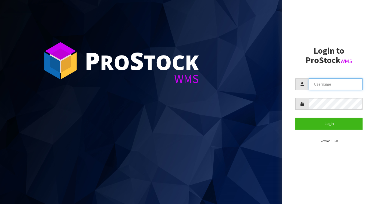
click at [335, 85] on input "text" at bounding box center [336, 84] width 54 height 12
type input "BABW"
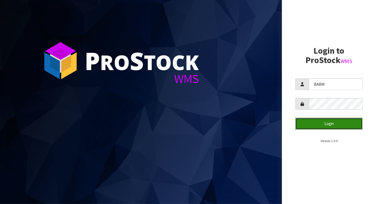
click at [353, 123] on button "Login" at bounding box center [329, 124] width 67 height 12
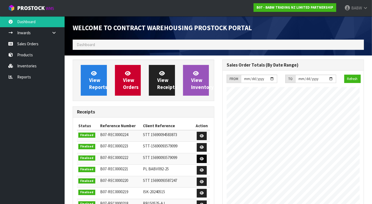
scroll to position [298, 149]
drag, startPoint x: 34, startPoint y: 44, endPoint x: 37, endPoint y: 47, distance: 4.2
click at [34, 43] on link "Sales Orders" at bounding box center [32, 43] width 65 height 11
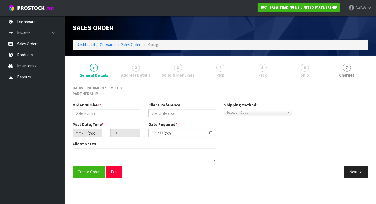
type input "BL-01"
type input "BALLANTYNES [GEOGRAPHIC_DATA]"
type input "[DATE]"
type input "10:25:00.000"
type input "[DATE]"
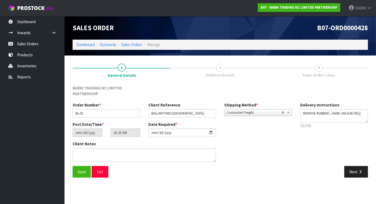
click at [320, 68] on span "3" at bounding box center [319, 67] width 8 height 8
click at [311, 72] on link "3 Sales Order Lines" at bounding box center [319, 69] width 98 height 21
click at [349, 171] on button "Next" at bounding box center [357, 172] width 24 height 12
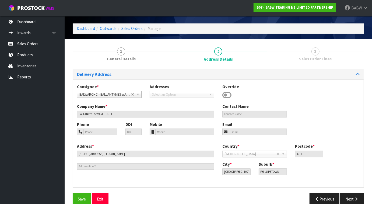
scroll to position [25, 0]
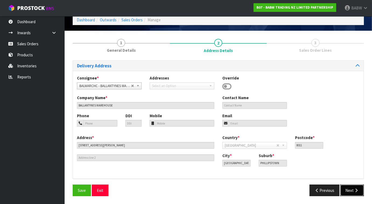
click at [349, 190] on button "Next" at bounding box center [352, 190] width 24 height 12
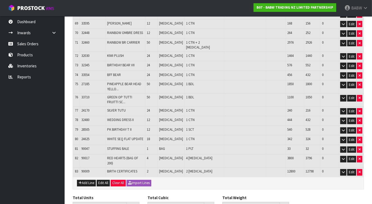
scroll to position [755, 0]
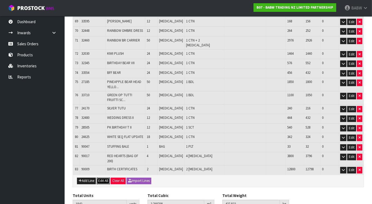
click at [105, 178] on button "Edit All" at bounding box center [103, 181] width 13 height 6
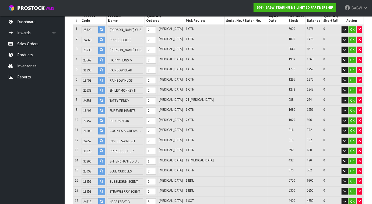
scroll to position [32, 0]
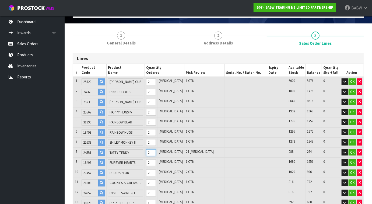
click at [156, 151] on input "24" at bounding box center [151, 152] width 10 height 7
type input "1822"
type input "2.740448"
type input "425.322"
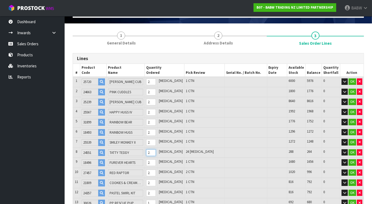
type input "4"
type input "0"
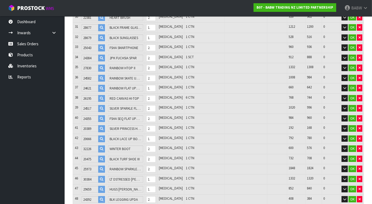
scroll to position [371, 0]
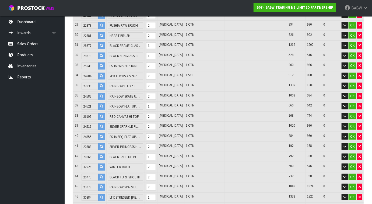
click at [34, 129] on ul "Dashboard Inwards Purchase Orders Receipts Sales Orders Products Inventories Re…" at bounding box center [32, 109] width 65 height 187
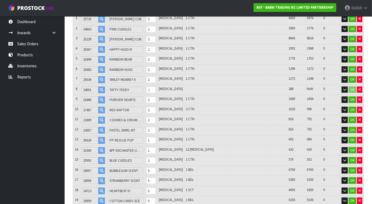
scroll to position [42, 0]
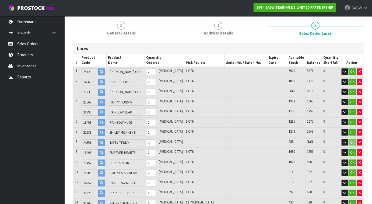
click at [32, 151] on ul "Dashboard Inwards Purchase Orders Receipts Sales Orders Products Inventories Re…" at bounding box center [32, 109] width 65 height 187
click at [156, 142] on input "number" at bounding box center [151, 142] width 10 height 7
type input "1820"
type input "2.737622"
type input "425.072"
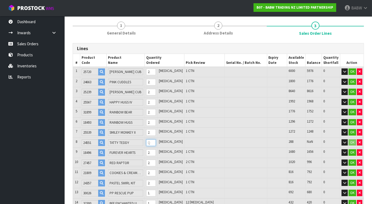
type input "2"
type input "1842"
type input "2.768708"
type input "427.822"
type input "24"
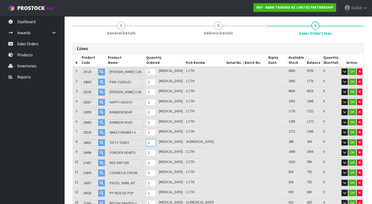
type input "1820"
type input "2.737622"
type input "425.072"
type input "2"
type input "0"
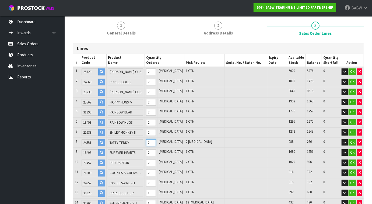
type input "0"
type input "1822"
type input "2.740448"
type input "425.322"
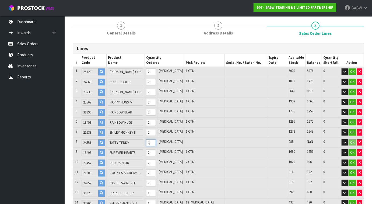
type input "4"
type input "1866"
type input "2.802626"
type input "431.822"
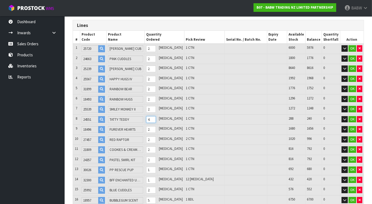
scroll to position [72, 0]
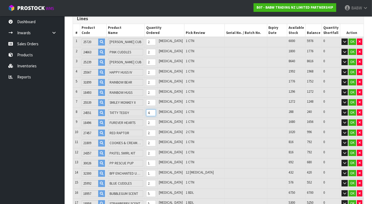
type input "48"
click at [156, 170] on input "12" at bounding box center [151, 173] width 10 height 7
type input "1856"
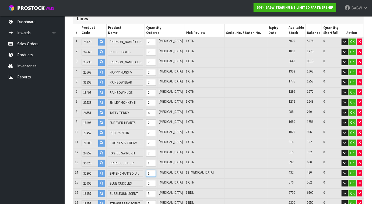
type input "2.787286"
type input "430.402"
type input "2"
type input "1878"
type input "2.82104"
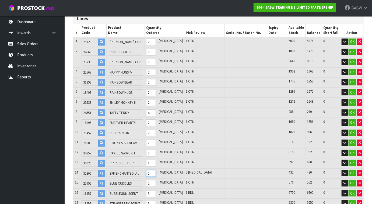
type input "433.518"
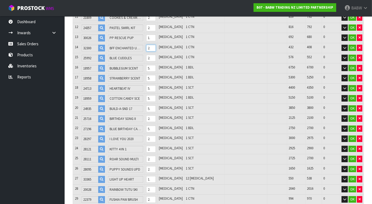
scroll to position [221, 0]
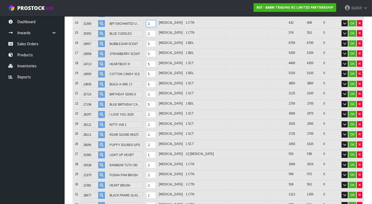
type input "24"
click at [156, 151] on input "12" at bounding box center [151, 154] width 10 height 7
type input "1988"
type input "2.870798"
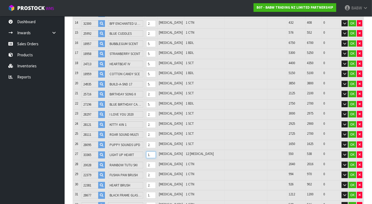
type input "435.438"
type input "122"
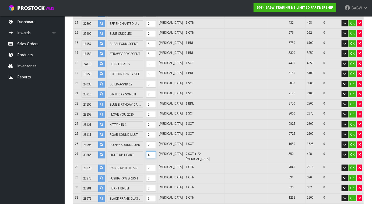
click at [156, 151] on input "122" at bounding box center [151, 154] width 10 height 7
type input "1868"
type input "2.77835"
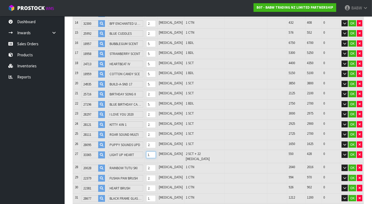
type input "433.478"
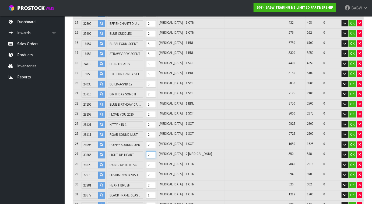
scroll to position [0, 0]
type input "24"
type input "1890"
type input "2.872268"
type input "433.566"
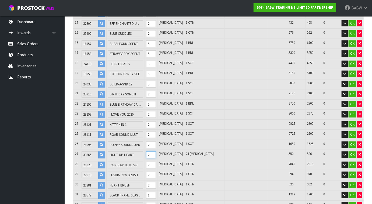
type input "1868"
type input "2.77835"
type input "433.478"
type input "2"
type input "0"
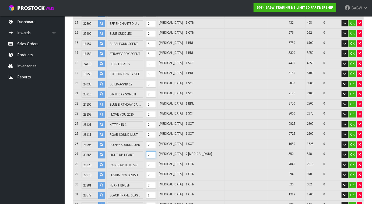
type input "0"
type input "1870"
type input "2.786888"
type input "433.486"
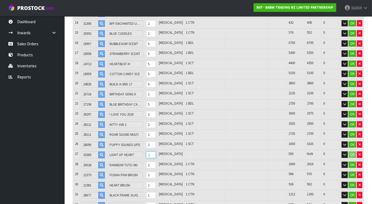
type input "4"
type input "1914"
type input "2.974724"
type input "433.662"
type input "48"
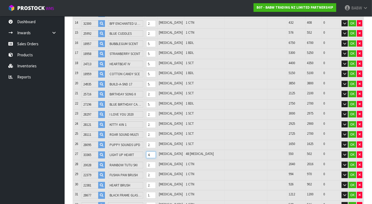
type input "1870"
type input "2.786888"
type input "433.486"
type input "4"
type input "0"
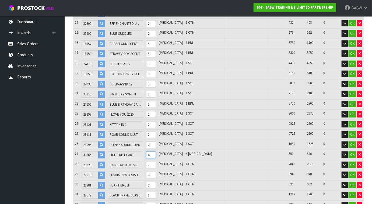
type input "0"
type input "1871"
type input "2.791157"
type input "433.49"
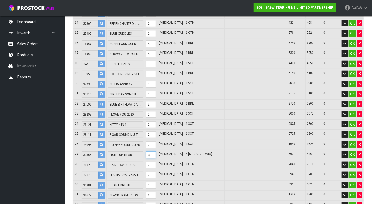
type input "5"
type input "1916"
type input "2.773346"
type input "434.41"
type input "50"
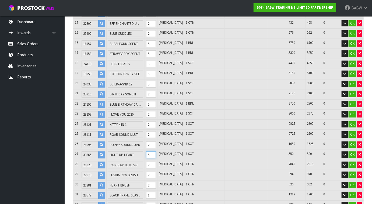
type input "1871"
type input "2.791157"
type input "433.49"
type input "5"
type input "0"
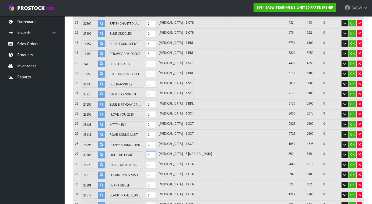
type input "0"
type input "1868"
type input "2.77835"
type input "433.478"
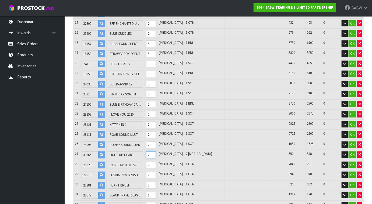
type input "25"
type input "1891"
type input "2.876537"
type input "433.57"
type input "1868"
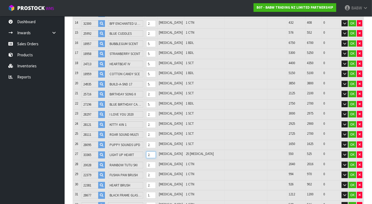
type input "2.77835"
type input "433.478"
type input "2"
type input "0"
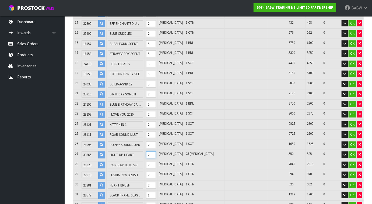
type input "0"
type input "1869"
type input "2.782619"
type input "433.482"
type input "30"
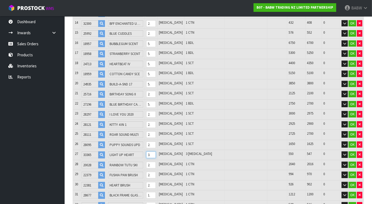
type input "1896"
type input "2.897882"
type input "433.59"
type input "1869"
type input "2.782619"
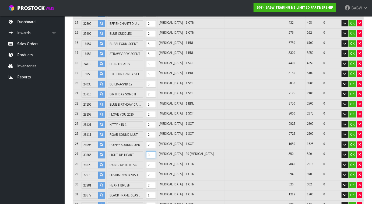
type input "433.482"
type input "3"
type input "0"
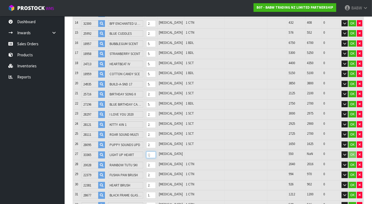
type input "1870"
type input "2.786888"
type input "433.486"
type input "4"
type input "1906"
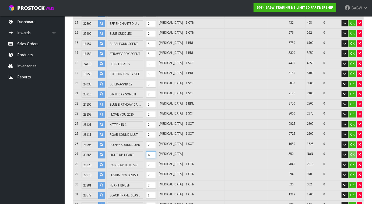
type input "2.940572"
type input "433.63"
type input "4"
type input "1870"
type input "2.786888"
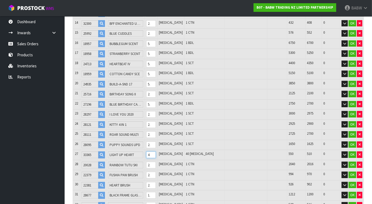
type input "433.486"
type input "0"
type input "1871"
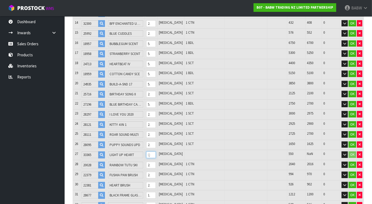
type input "2.791157"
type input "433.49"
type input "50"
type input "1916"
type input "2.773346"
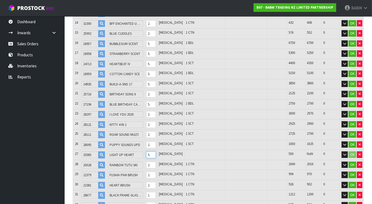
type input "434.41"
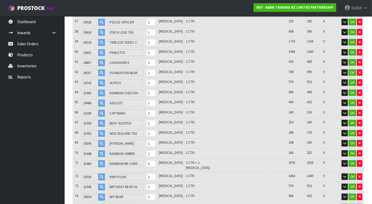
scroll to position [670, 0]
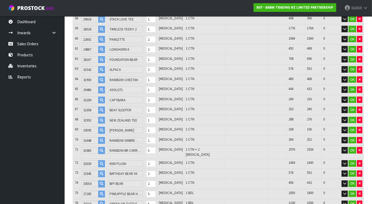
type input "50"
click at [156, 147] on input "50" at bounding box center [151, 150] width 10 height 7
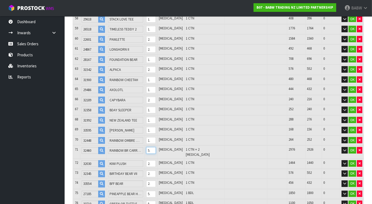
type input "1870"
type input "2.750368"
type input "431.824"
type input "4"
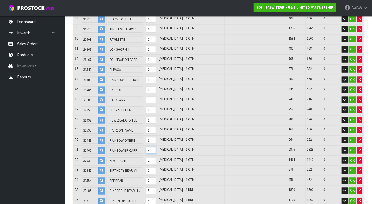
type input "1914"
type input "2.772348"
type input "434.296"
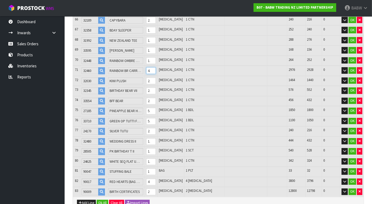
scroll to position [759, 0]
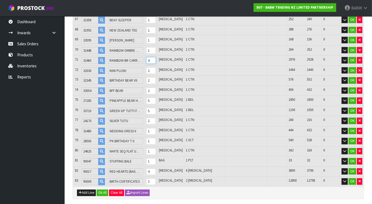
type input "48"
click at [156, 168] on input "4" at bounding box center [151, 171] width 10 height 7
drag, startPoint x: 159, startPoint y: 162, endPoint x: 154, endPoint y: 161, distance: 5.0
click at [154, 167] on tr "82 90017 RED HEARTS (BAG OF 200) 4 [MEDICAL_DATA] 4 [MEDICAL_DATA] 3800 3796 0 …" at bounding box center [218, 172] width 291 height 10
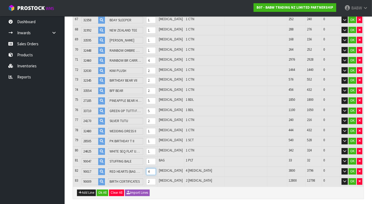
type input "1918"
type input "2.772364"
type input "434.3"
type input "8"
type input "1990"
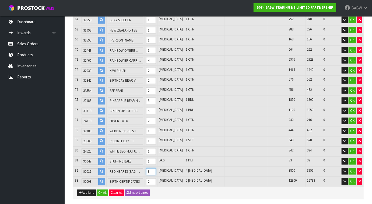
type input "2.772652"
type input "434.372"
type input "80"
type input "2710"
type input "2.777708"
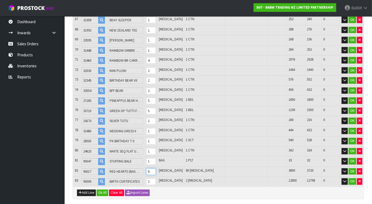
type input "435.292"
type input "800"
click at [156, 178] on input "2" at bounding box center [151, 181] width 10 height 7
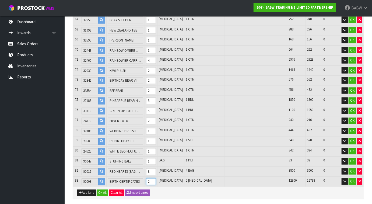
click at [156, 178] on input "2" at bounding box center [151, 181] width 10 height 7
type input "2733"
type input "3.201644"
type input "435.315"
type input "25"
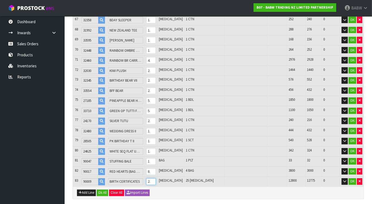
type input "2958"
type input "7.348844"
type input "435.54"
type input "250"
type input "5208"
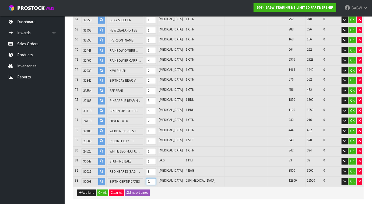
type input "4.617836"
type input "458.23"
type input "2500"
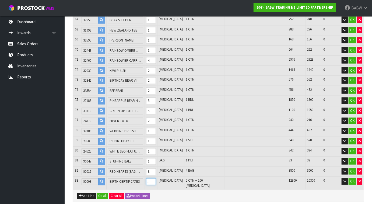
type input "2958"
type input "7.348844"
type input "435.54"
type input "250"
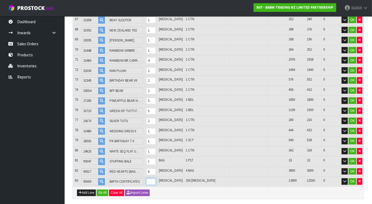
scroll to position [0, 0]
type input "2733"
type input "3.201644"
type input "435.315"
type input "25"
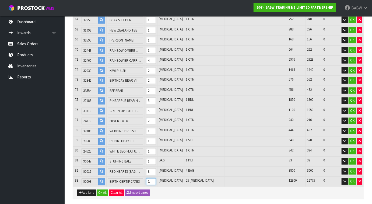
scroll to position [0, 0]
type input "2710"
type input "2.777708"
type input "435.292"
type input "2"
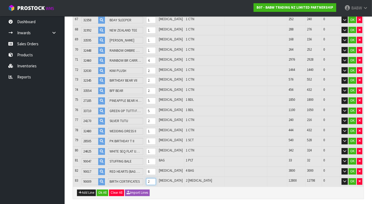
type input "2732"
type input "3.183212"
type input "435.314"
type input "240"
type input "2948"
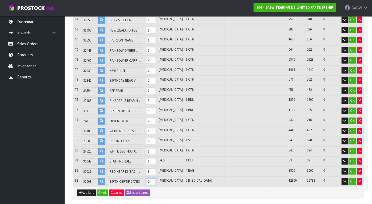
type input "7.164524"
click at [33, 152] on ul "Dashboard Inwards Purchase Orders Receipts Sales Orders Products Inventories Re…" at bounding box center [32, 109] width 65 height 187
click at [188, 186] on div "Add Line Ok All Clear All Import Lines" at bounding box center [218, 192] width 291 height 12
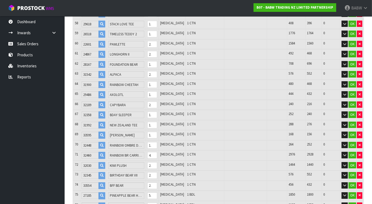
scroll to position [789, 0]
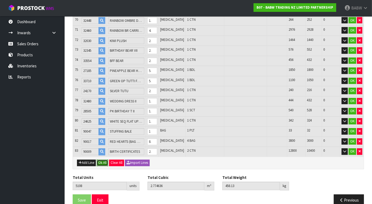
click at [105, 160] on button "Ok All" at bounding box center [103, 163] width 12 height 6
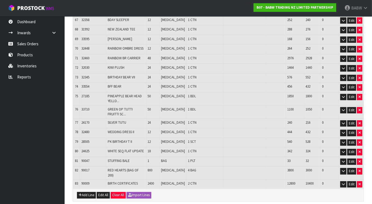
scroll to position [775, 0]
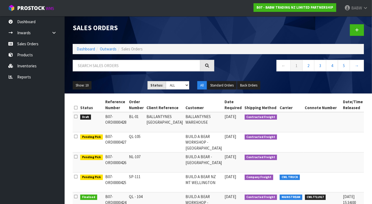
drag, startPoint x: 18, startPoint y: 121, endPoint x: 27, endPoint y: 119, distance: 9.9
click at [17, 121] on ul "Dashboard Inwards Purchase Orders Receipts Sales Orders Products Inventories Re…" at bounding box center [32, 109] width 65 height 187
